Goal: Communication & Community: Participate in discussion

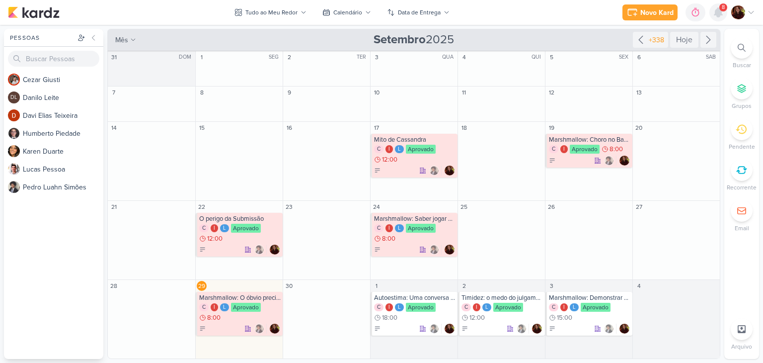
click at [717, 13] on icon at bounding box center [718, 12] width 8 height 9
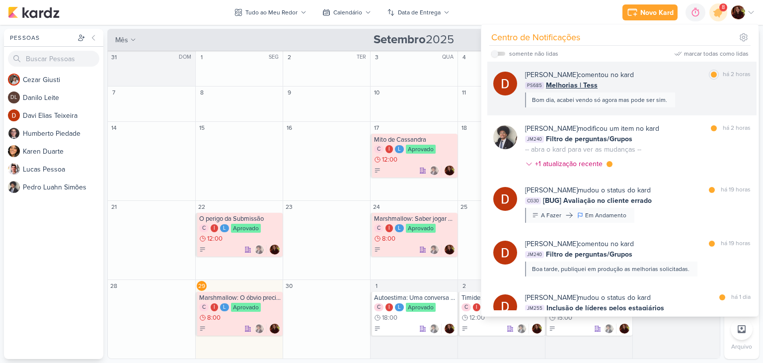
click at [693, 92] on div "[PERSON_NAME] comentou no kard marcar como lida há 2 horas PS685 Melhorias | Te…" at bounding box center [637, 89] width 225 height 38
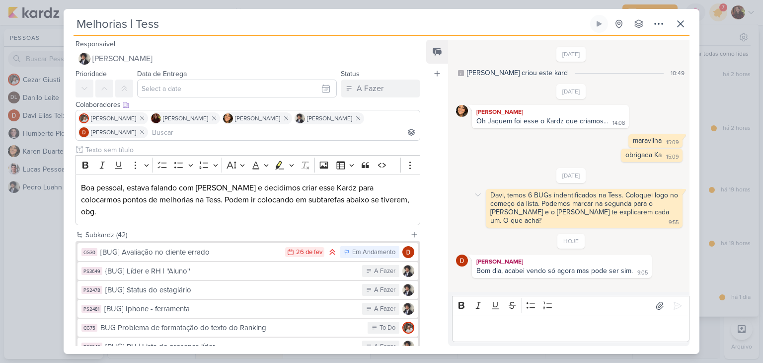
click at [565, 197] on div "Davi, temos 6 BUGs indentificados na Tess. Coloquei logo no começo da lista. Po…" at bounding box center [585, 208] width 190 height 34
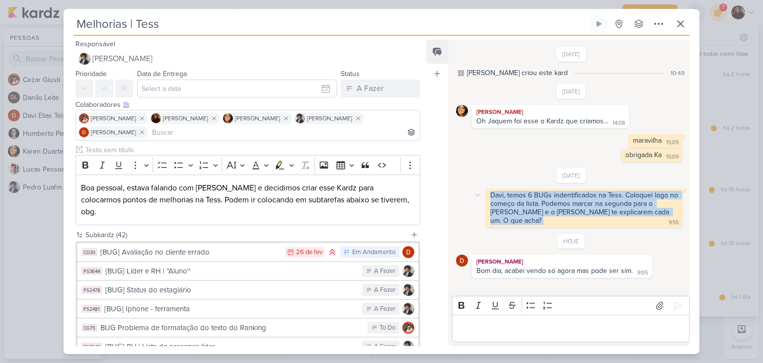
click at [565, 197] on div "Davi, temos 6 BUGs indentificados na Tess. Coloquei logo no começo da lista. Po…" at bounding box center [585, 208] width 190 height 34
click at [571, 208] on div "Davi, temos 6 BUGs indentificados na Tess. Coloquei logo no começo da lista. Po…" at bounding box center [585, 208] width 190 height 34
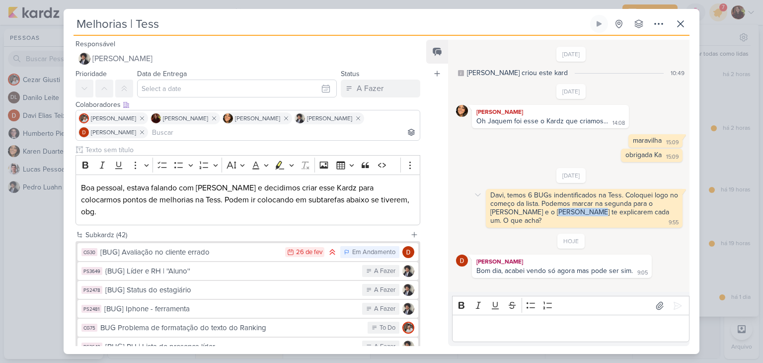
click at [571, 208] on div "Davi, temos 6 BUGs indentificados na Tess. Coloquei logo no começo da lista. Po…" at bounding box center [585, 208] width 190 height 34
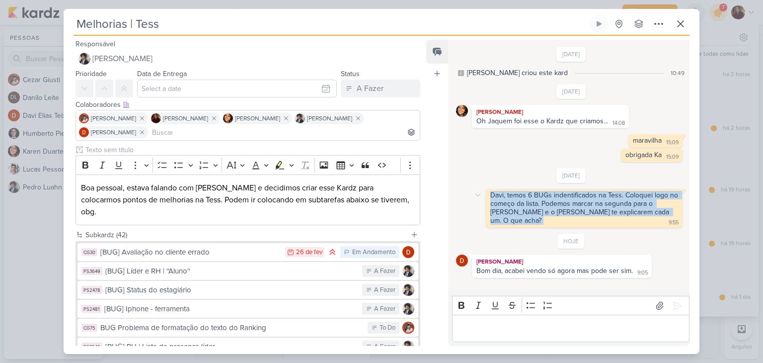
click at [571, 208] on div "Davi, temos 6 BUGs indentificados na Tess. Coloquei logo no começo da lista. Po…" at bounding box center [585, 208] width 190 height 34
click at [683, 18] on icon at bounding box center [680, 24] width 12 height 12
